Goal: Information Seeking & Learning: Find specific fact

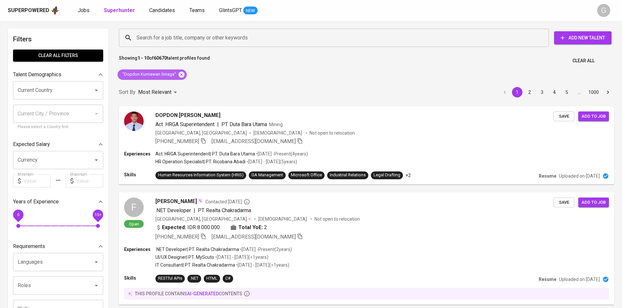
drag, startPoint x: 180, startPoint y: 72, endPoint x: 177, endPoint y: 56, distance: 16.9
click at [180, 72] on icon at bounding box center [181, 74] width 6 height 6
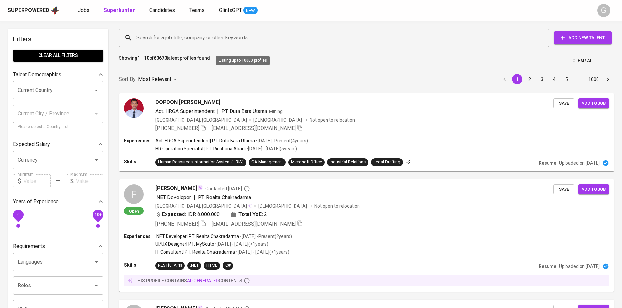
click at [170, 40] on input "Search for a job title, company or other keywords" at bounding box center [335, 38] width 401 height 12
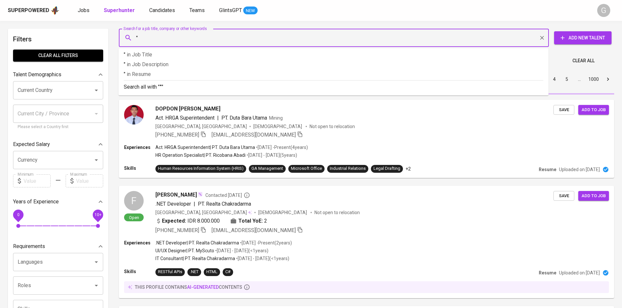
paste input "Malika Hifzi Agnia"
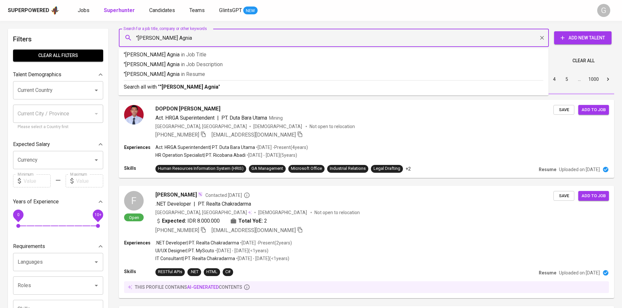
type input ""Malika Hifzi Agnia""
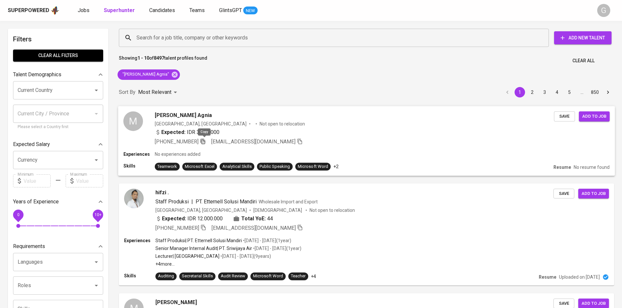
click at [203, 141] on icon "button" at bounding box center [202, 142] width 5 height 6
click at [172, 75] on icon at bounding box center [175, 74] width 6 height 6
click at [165, 36] on input "Search for a job title, company or other keywords" at bounding box center [335, 38] width 401 height 12
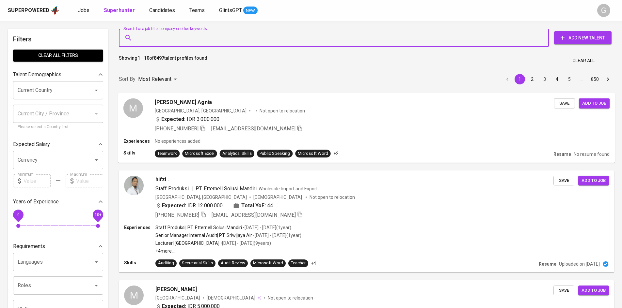
paste input "Vincentia Jane Susanti"
type input "Vincentia Jane Susanti"
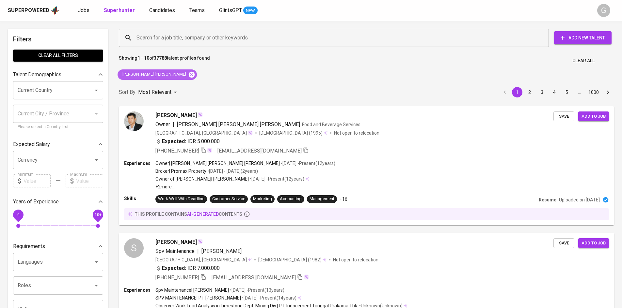
click at [189, 74] on icon at bounding box center [192, 74] width 6 height 6
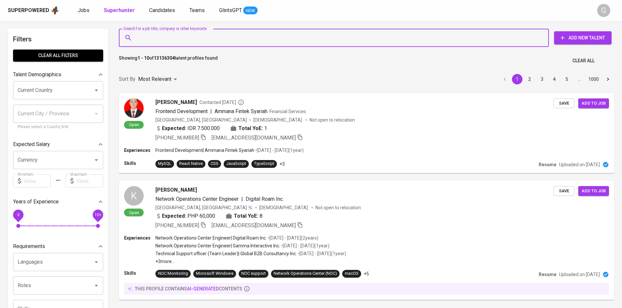
click at [158, 40] on input "Search for a job title, company or other keywords" at bounding box center [335, 38] width 401 height 12
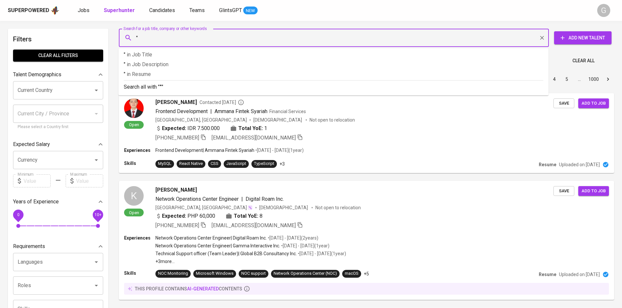
paste input "Vincentia Jane Susanti"
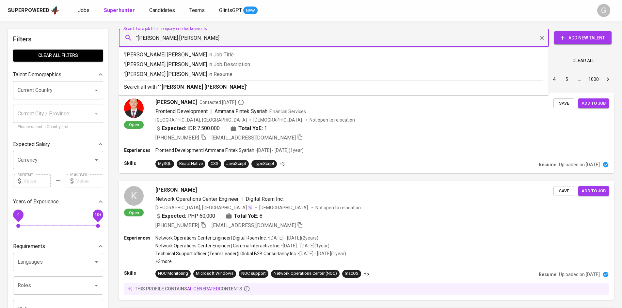
type input ""Vincentia Jane Susanti""
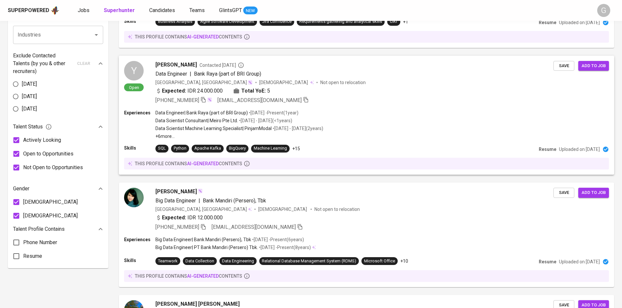
scroll to position [299, 0]
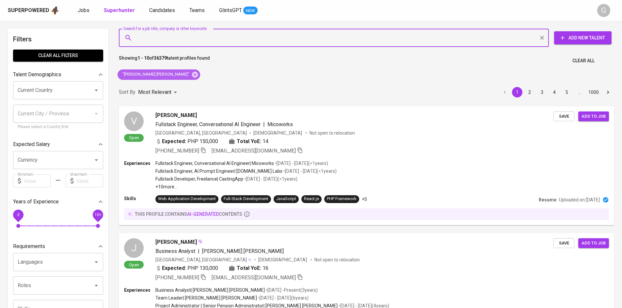
click at [191, 77] on icon at bounding box center [194, 74] width 7 height 7
click at [173, 83] on div "Sort By Most Relevant MOST_RELEVANT 1 2 3 4 5 … 1000" at bounding box center [366, 93] width 503 height 20
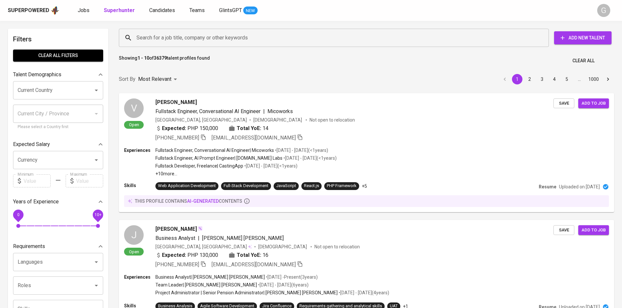
click at [179, 38] on input "Search for a job title, company or other keywords" at bounding box center [335, 38] width 401 height 12
click at [181, 34] on input "Search for a job title, company or other keywords" at bounding box center [335, 38] width 401 height 12
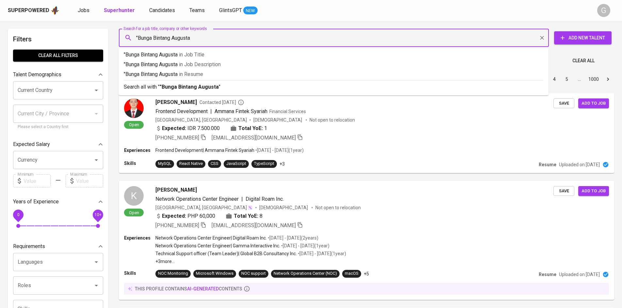
type input ""Bunga Bintang Augusta""
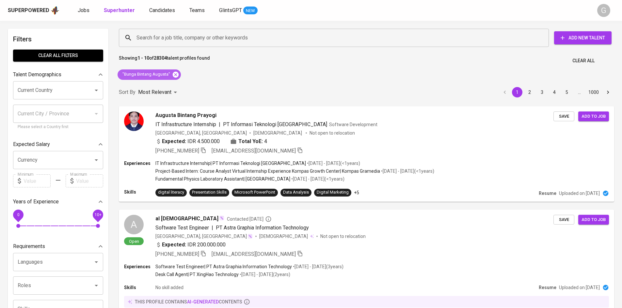
click at [175, 78] on icon at bounding box center [175, 74] width 7 height 7
click at [175, 86] on div "Most Relevant" at bounding box center [158, 92] width 41 height 12
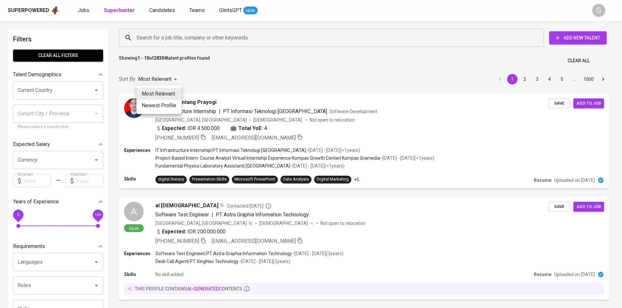
click at [170, 36] on div at bounding box center [311, 154] width 622 height 308
click at [170, 36] on div "Most Relevant Newest Profile" at bounding box center [311, 154] width 622 height 308
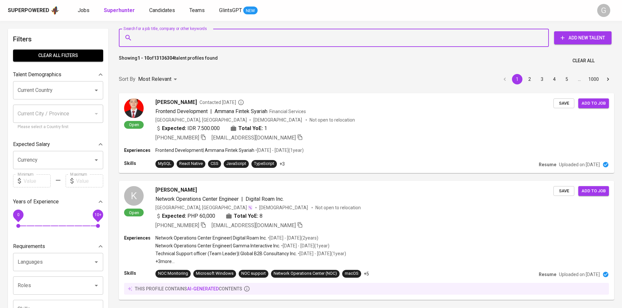
click at [169, 36] on input "Search for a job title, company or other keywords" at bounding box center [335, 38] width 401 height 12
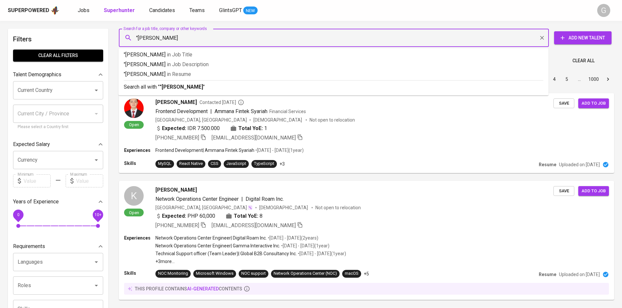
type input ""Alya Putri Ranira""
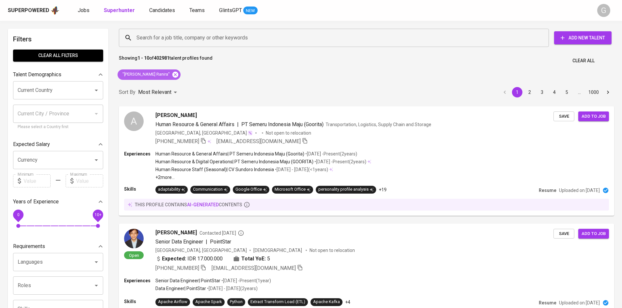
click at [172, 72] on icon at bounding box center [175, 74] width 7 height 7
click at [160, 83] on div "Sort By Most Relevant MOST_RELEVANT 1 2 3 4 5 … 1000" at bounding box center [366, 93] width 503 height 20
click at [173, 37] on input "Search for a job title, company or other keywords" at bounding box center [335, 38] width 401 height 12
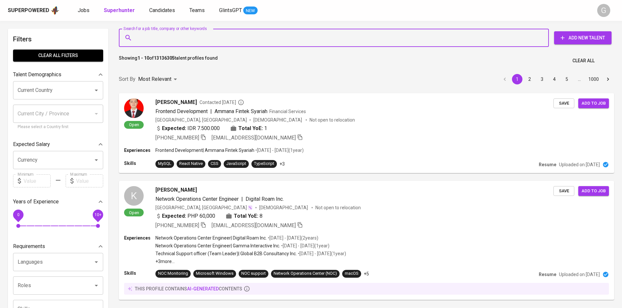
paste input "[EMAIL_ADDRESS][DOMAIN_NAME]"
type input "[EMAIL_ADDRESS][DOMAIN_NAME]"
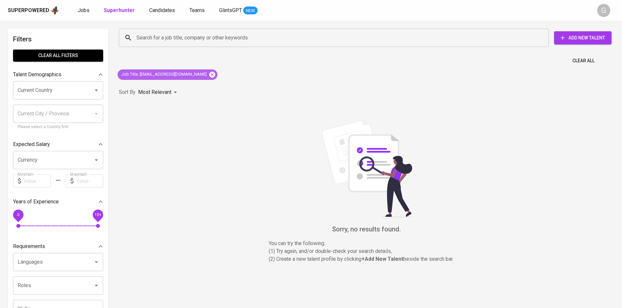
click at [208, 74] on icon at bounding box center [211, 74] width 7 height 7
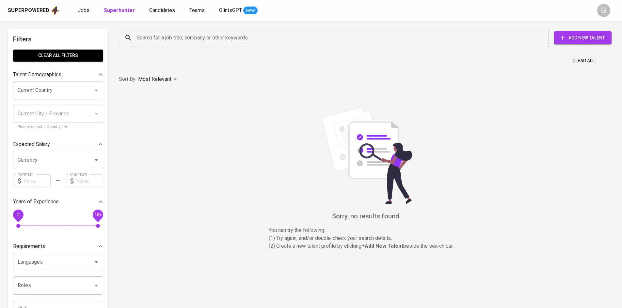
click at [181, 37] on input "Search for a job title, company or other keywords" at bounding box center [335, 38] width 401 height 12
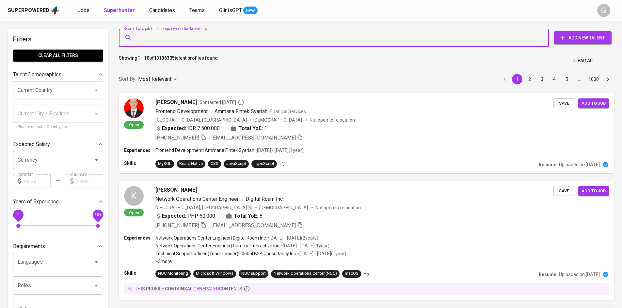
click at [181, 37] on input "Search for a job title, company or other keywords" at bounding box center [335, 38] width 401 height 12
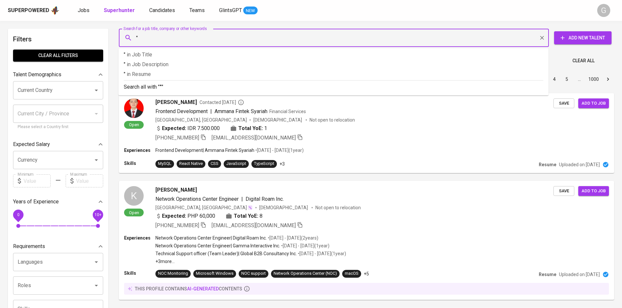
paste input "[PERSON_NAME]"
type input ""[PERSON_NAME]""
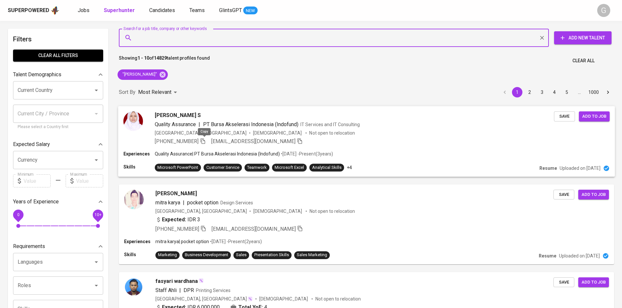
click at [205, 142] on icon "button" at bounding box center [202, 141] width 5 height 6
